Goal: Find specific page/section: Find specific page/section

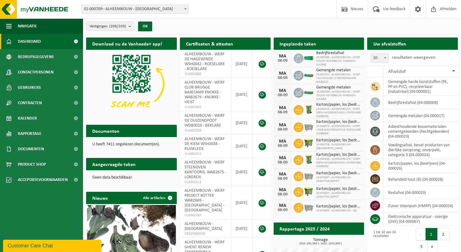
click at [186, 8] on span at bounding box center [186, 9] width 6 height 8
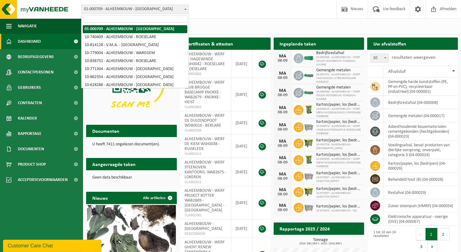
click at [173, 22] on input "search" at bounding box center [135, 19] width 105 height 8
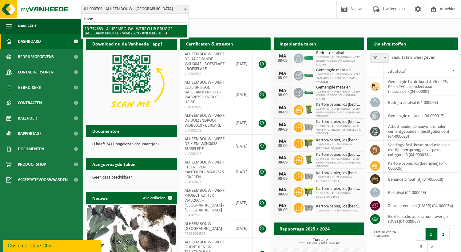
type input "base"
select select "20646"
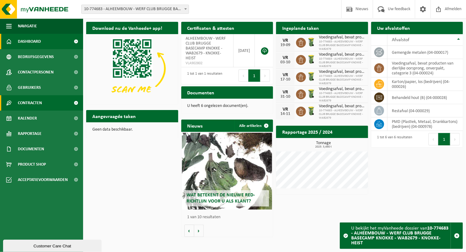
click at [29, 103] on span "Contracten" at bounding box center [30, 102] width 24 height 15
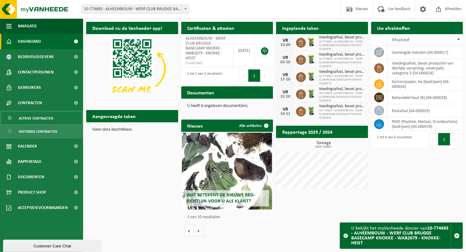
click at [30, 119] on span "Actieve contracten" at bounding box center [36, 119] width 34 height 12
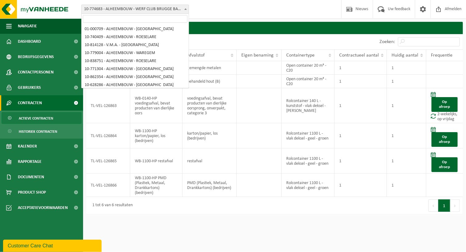
click at [186, 10] on b at bounding box center [185, 9] width 2 height 2
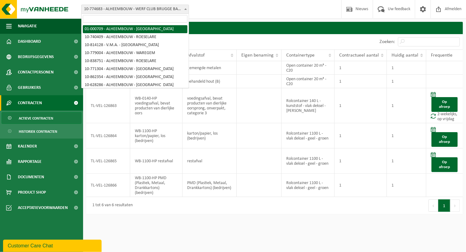
select select "84"
